Goal: Information Seeking & Learning: Learn about a topic

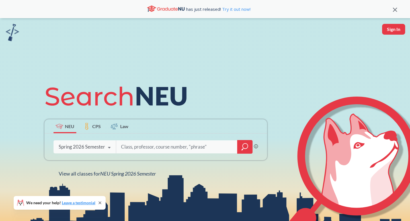
click at [110, 149] on icon at bounding box center [109, 148] width 11 height 16
click at [139, 144] on input "search" at bounding box center [176, 147] width 113 height 12
type input "CS4850"
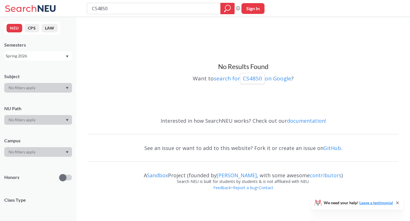
click at [61, 58] on div "Spring 2026" at bounding box center [35, 56] width 59 height 6
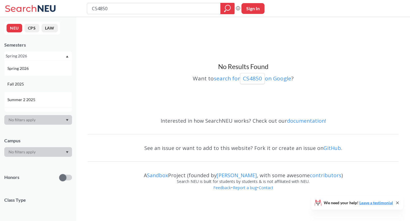
click at [44, 82] on div "Fall 2025" at bounding box center [39, 84] width 64 height 6
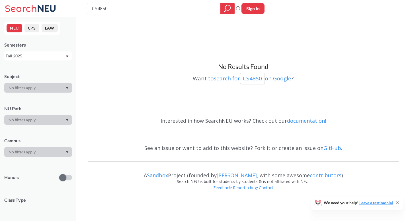
click at [59, 57] on div "Fall 2025" at bounding box center [35, 56] width 59 height 6
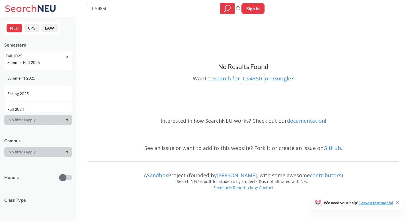
scroll to position [59, 0]
click at [40, 89] on div "Spring 2025" at bounding box center [39, 88] width 64 height 6
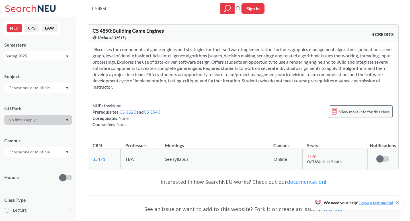
click at [357, 112] on span "View more info for this class" at bounding box center [364, 111] width 50 height 7
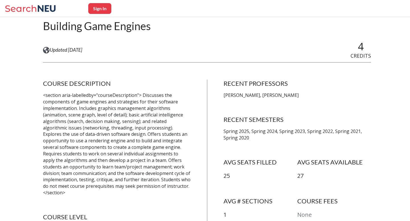
scroll to position [63, 0]
